Goal: Communication & Community: Answer question/provide support

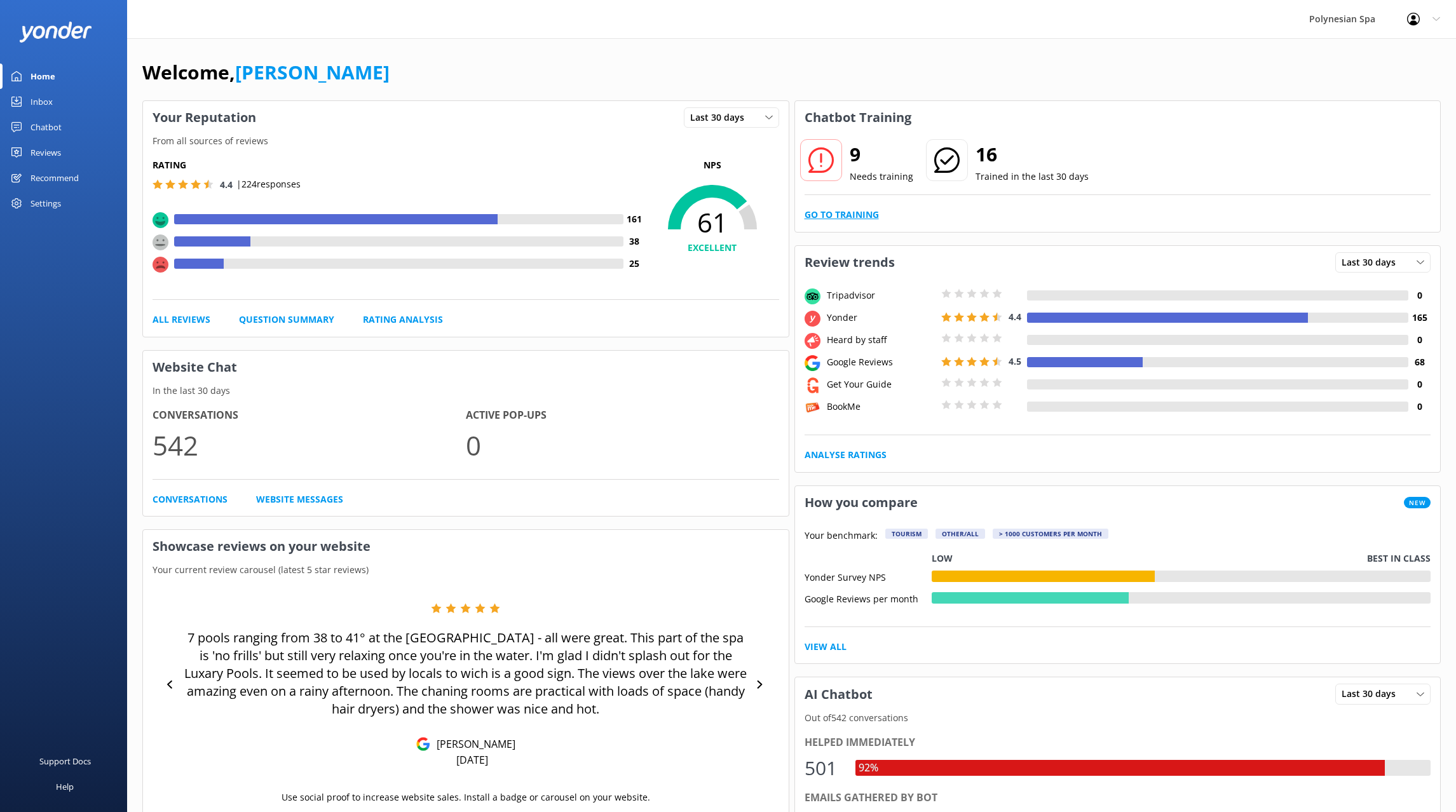
click at [821, 211] on link "Go to Training" at bounding box center [841, 214] width 74 height 14
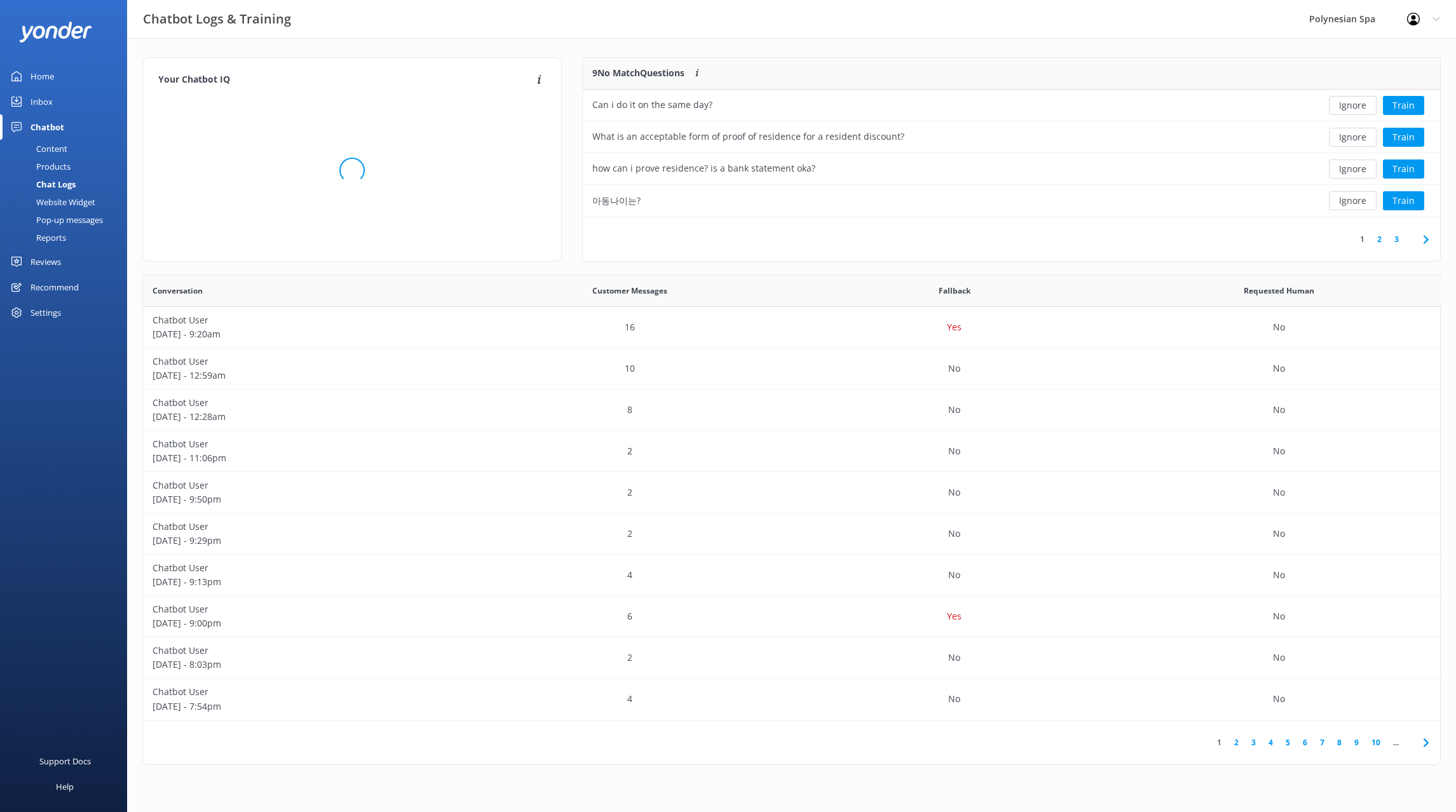
scroll to position [445, 1297]
click at [50, 103] on div "Inbox" at bounding box center [42, 102] width 22 height 25
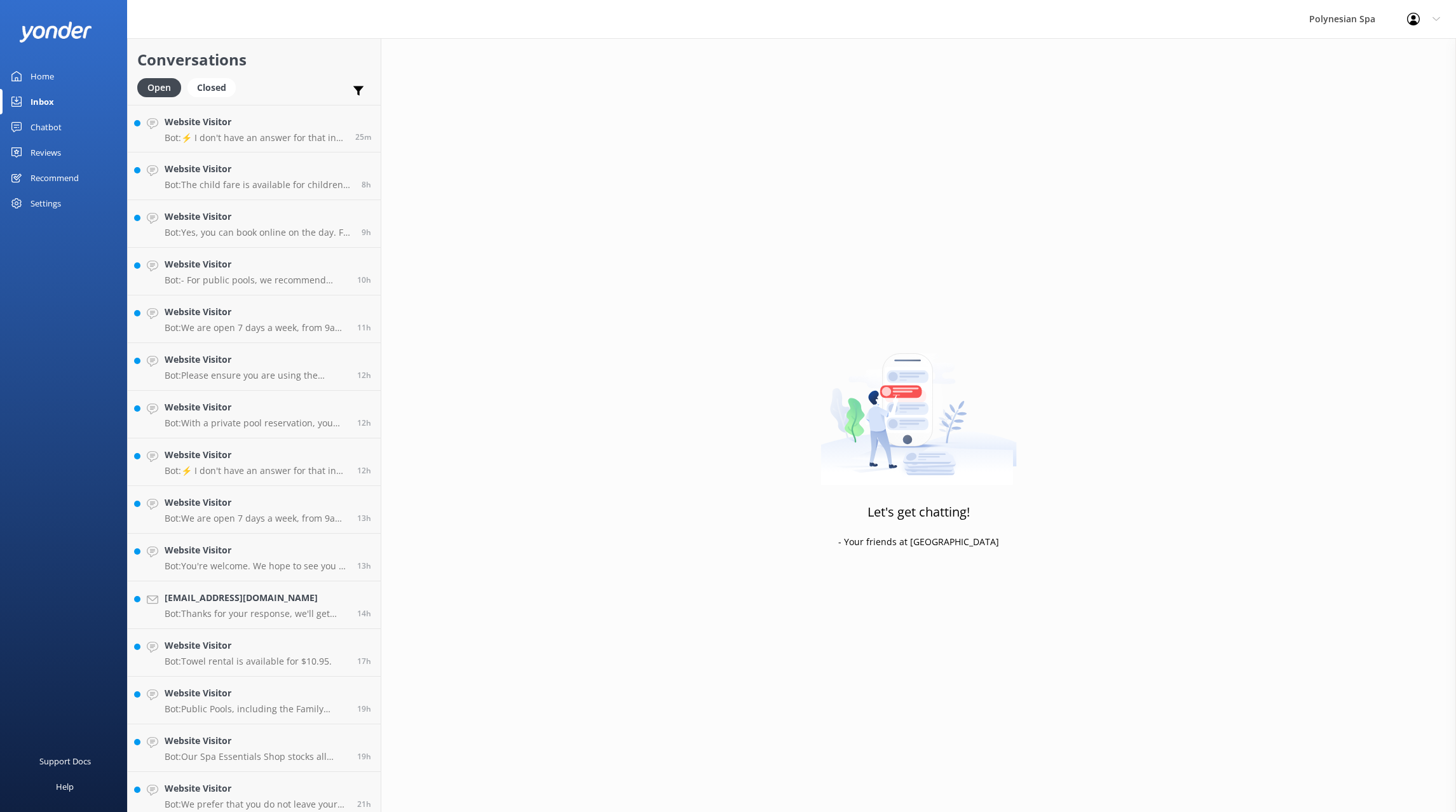
click at [38, 147] on div "Reviews" at bounding box center [46, 152] width 31 height 25
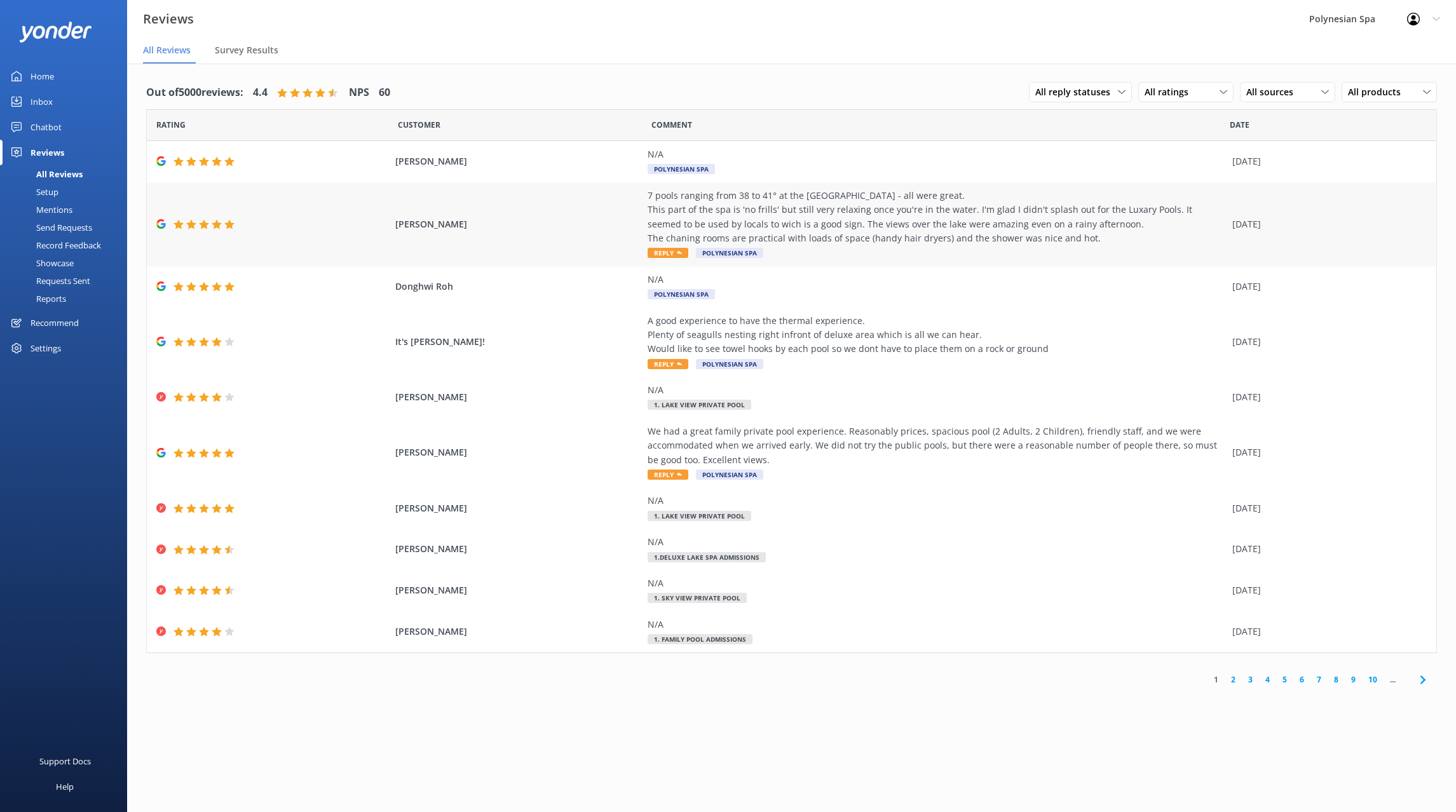
click at [554, 215] on div "[PERSON_NAME] 7 pools ranging from 38 to 41° at the [GEOGRAPHIC_DATA] - all wer…" at bounding box center [792, 224] width 1289 height 83
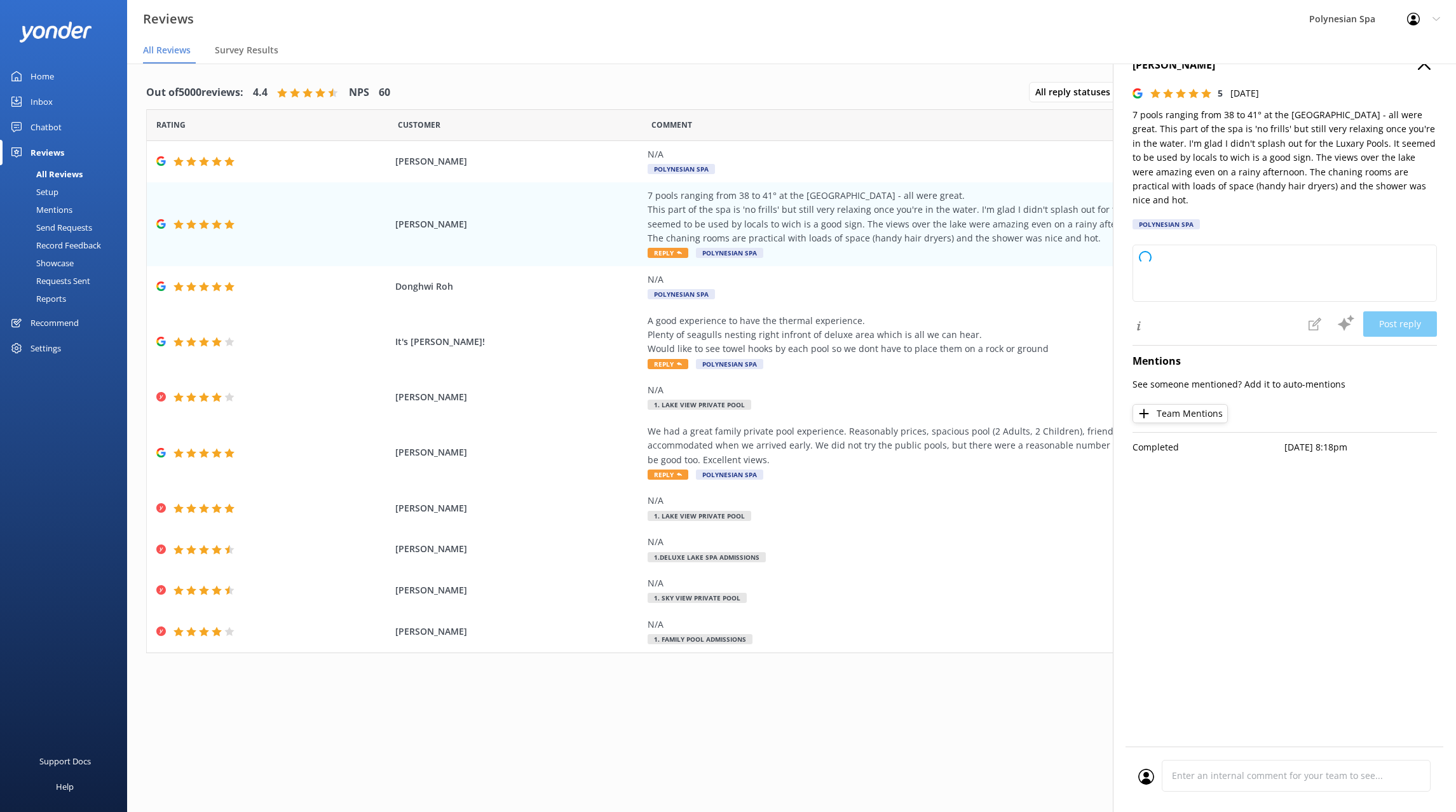
type textarea "Thank you so much for your wonderful review! We're delighted to hear you enjoye…"
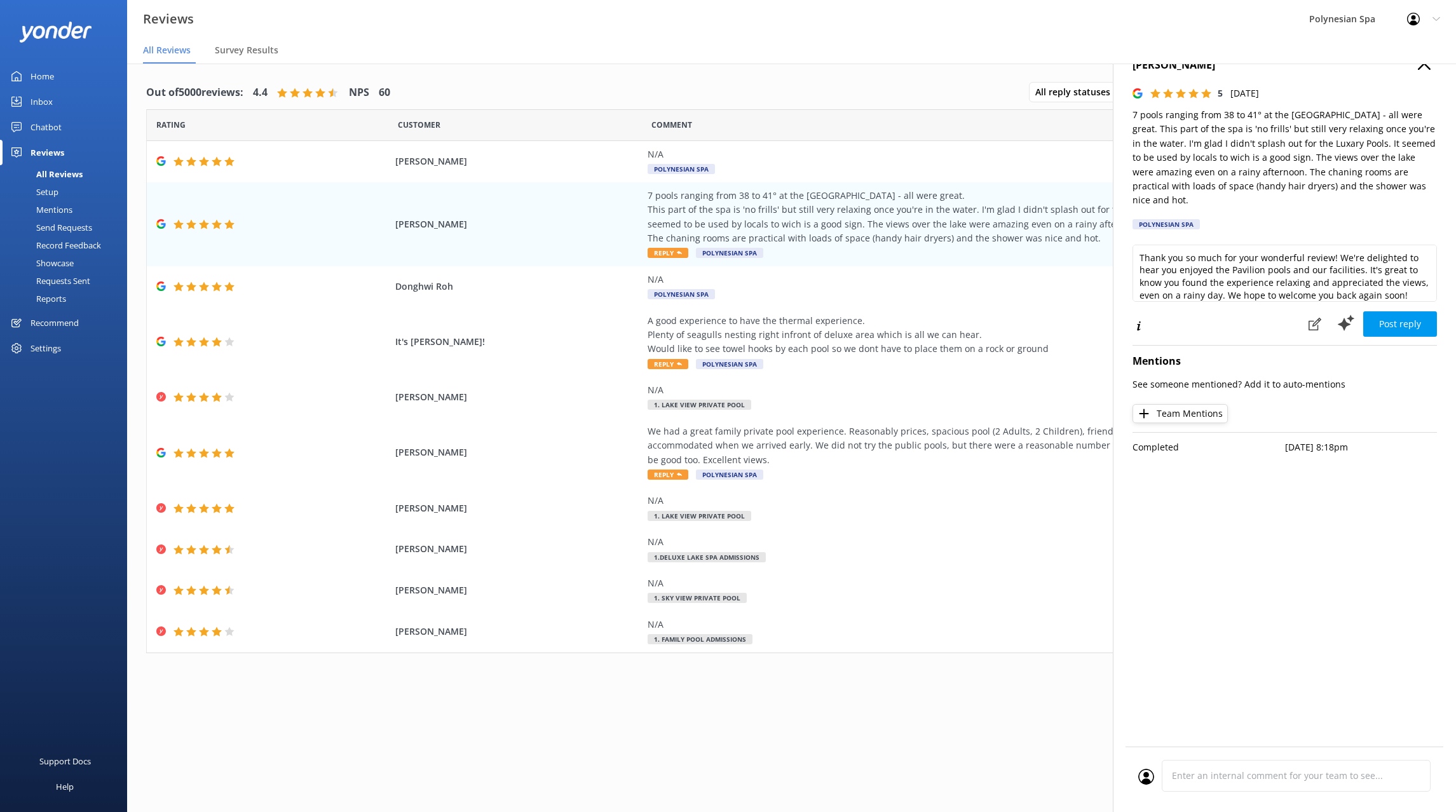
click at [1281, 631] on div "[PERSON_NAME] 5 [DATE] 7 pools ranging from 38 to 41° at the [GEOGRAPHIC_DATA] …" at bounding box center [1284, 444] width 343 height 812
click at [1340, 276] on textarea "Thank you so much for your wonderful review! We're delighted to hear you enjoye…" at bounding box center [1284, 272] width 304 height 57
